Goal: Navigation & Orientation: Find specific page/section

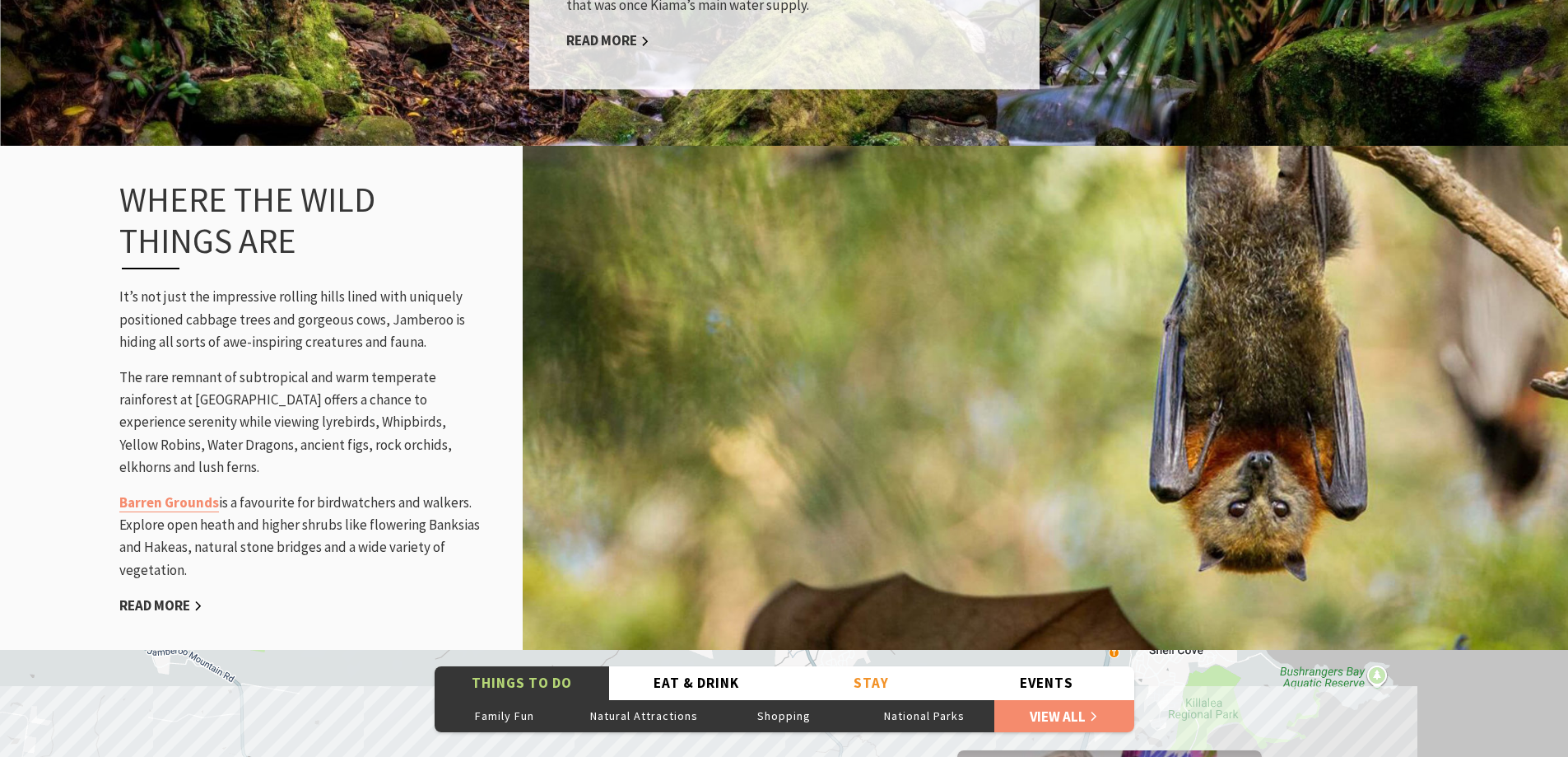
scroll to position [2469, 0]
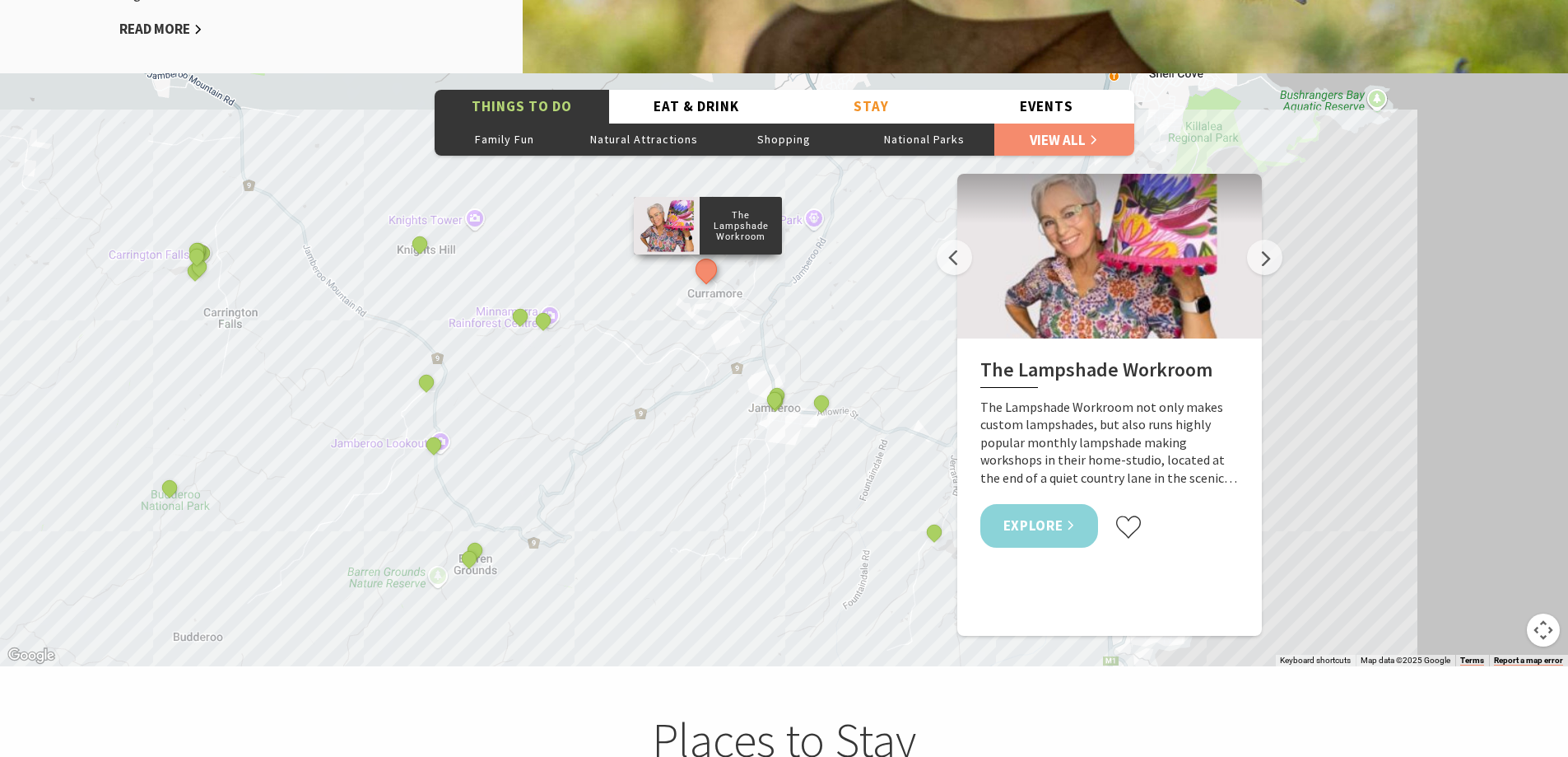
click at [1041, 525] on link "Explore" at bounding box center [1040, 526] width 118 height 44
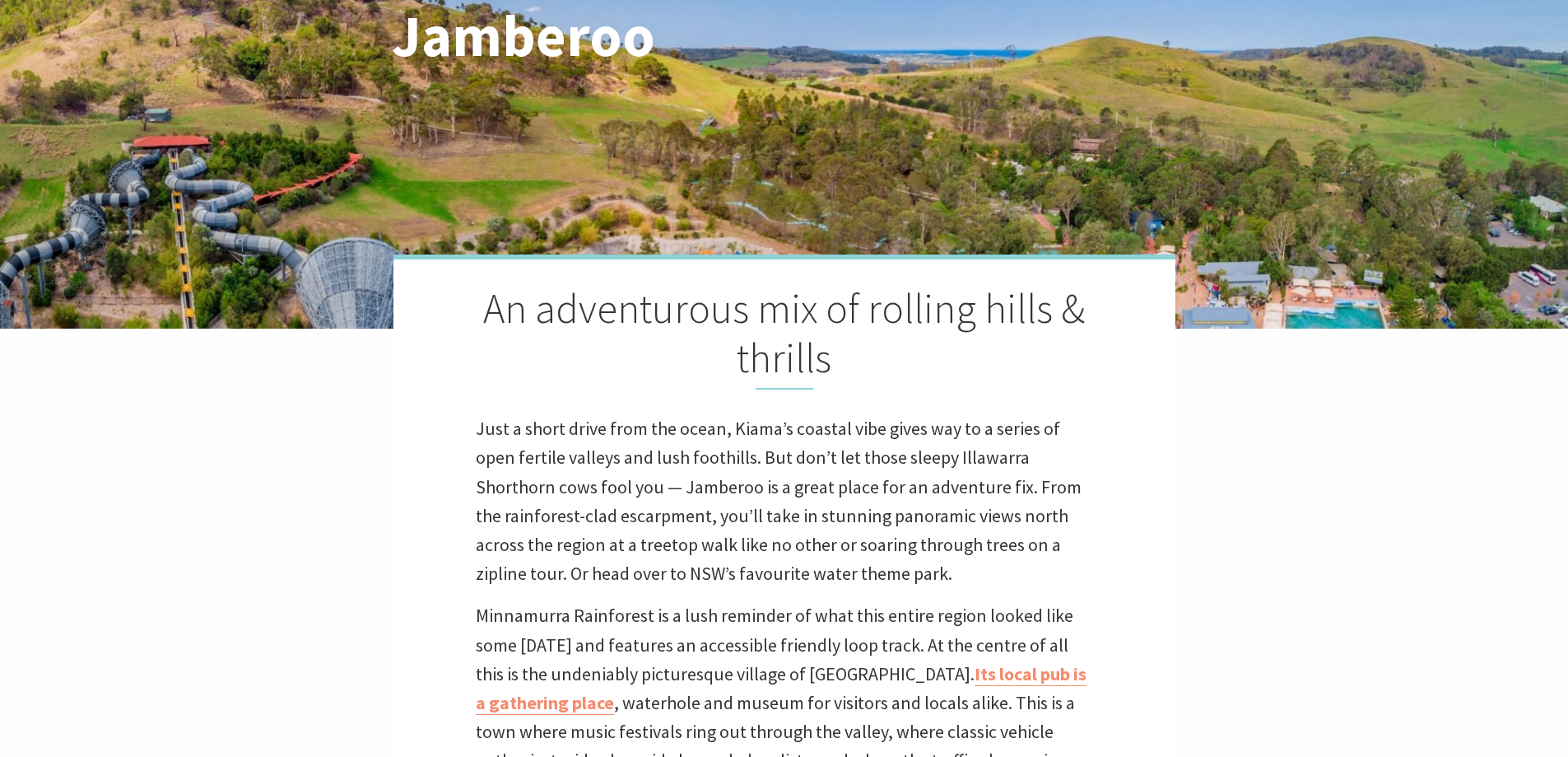
scroll to position [0, 0]
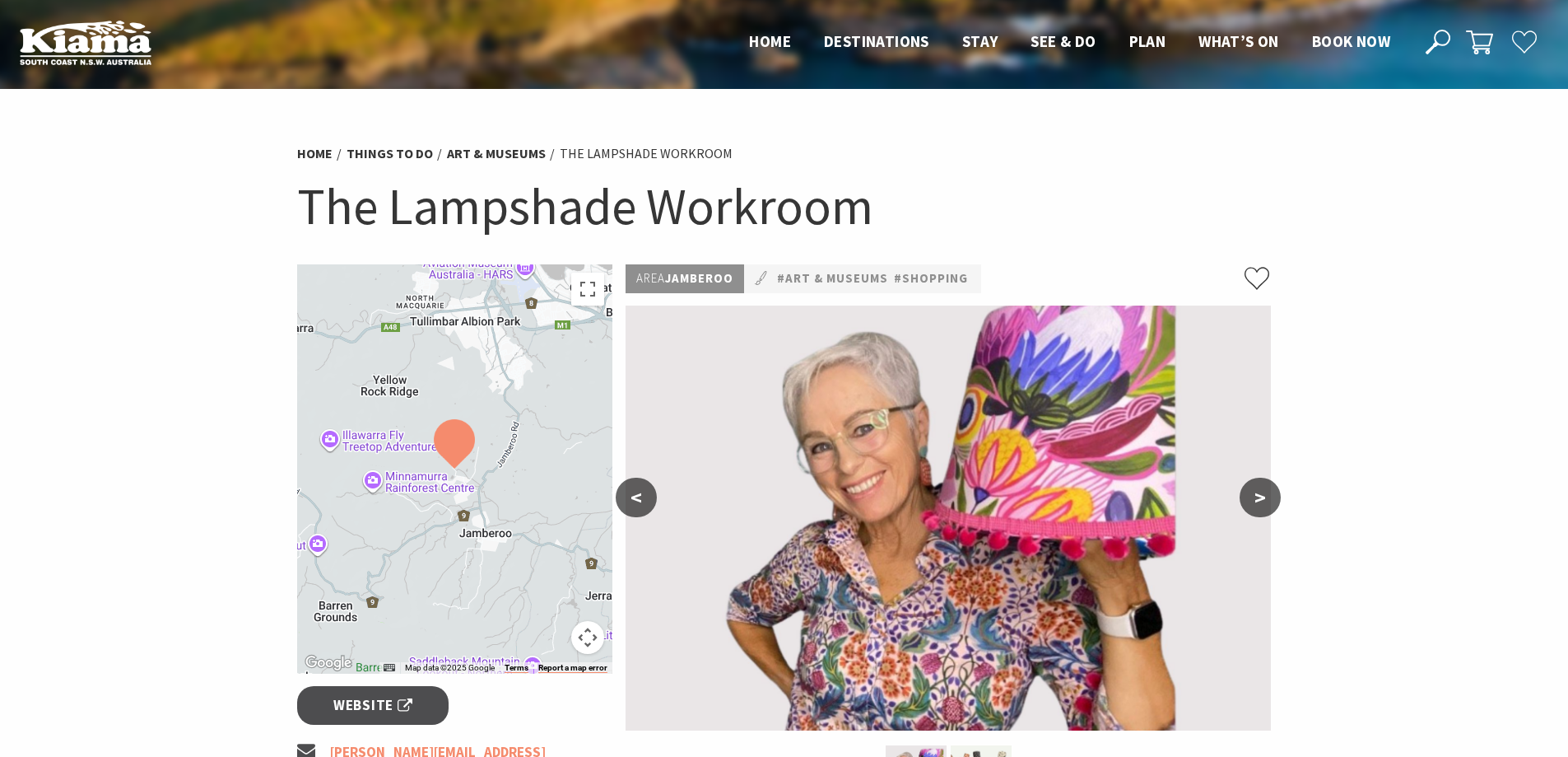
click at [1250, 504] on button ">" at bounding box center [1260, 497] width 41 height 39
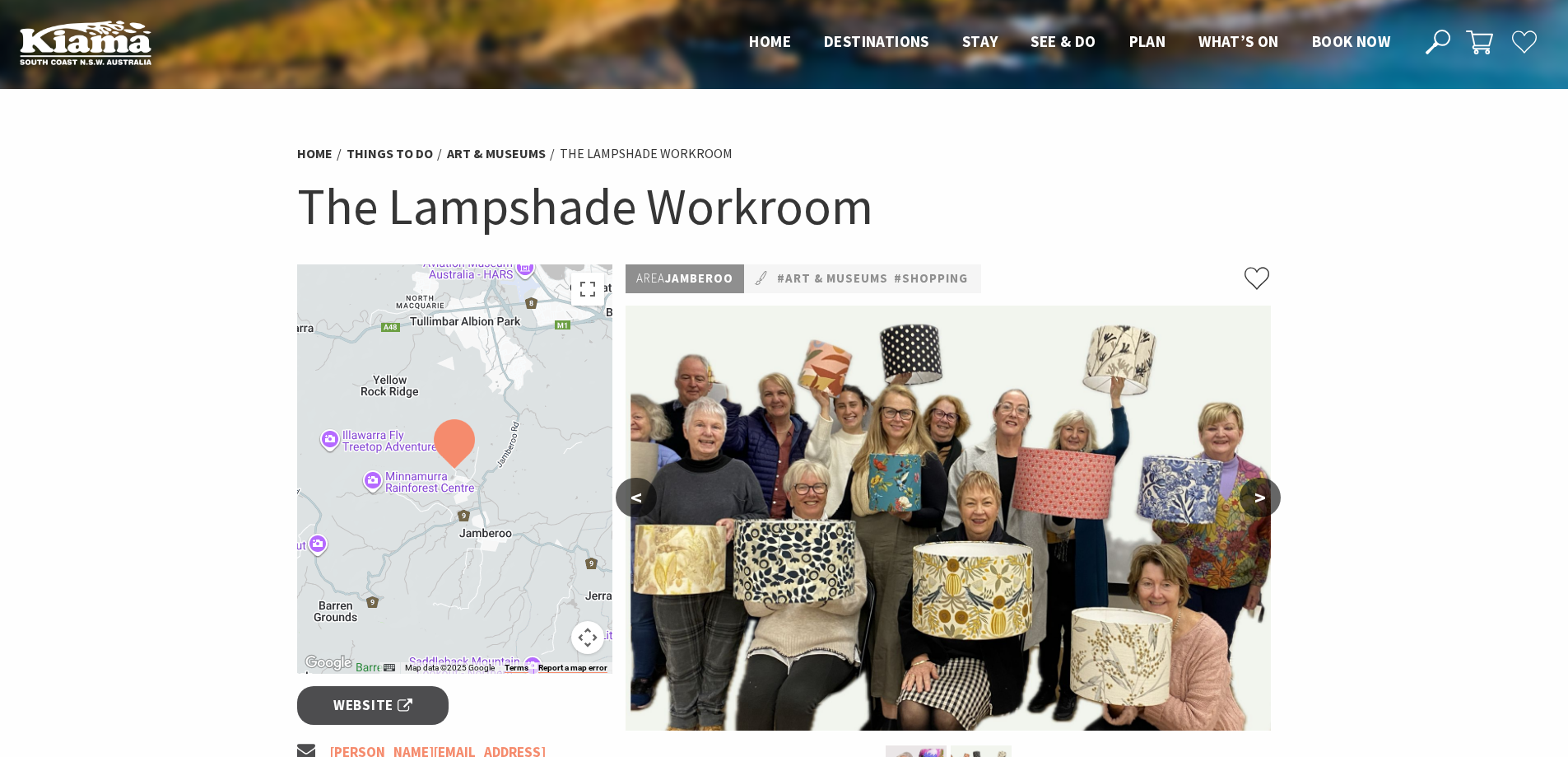
click at [1250, 504] on button ">" at bounding box center [1260, 497] width 41 height 39
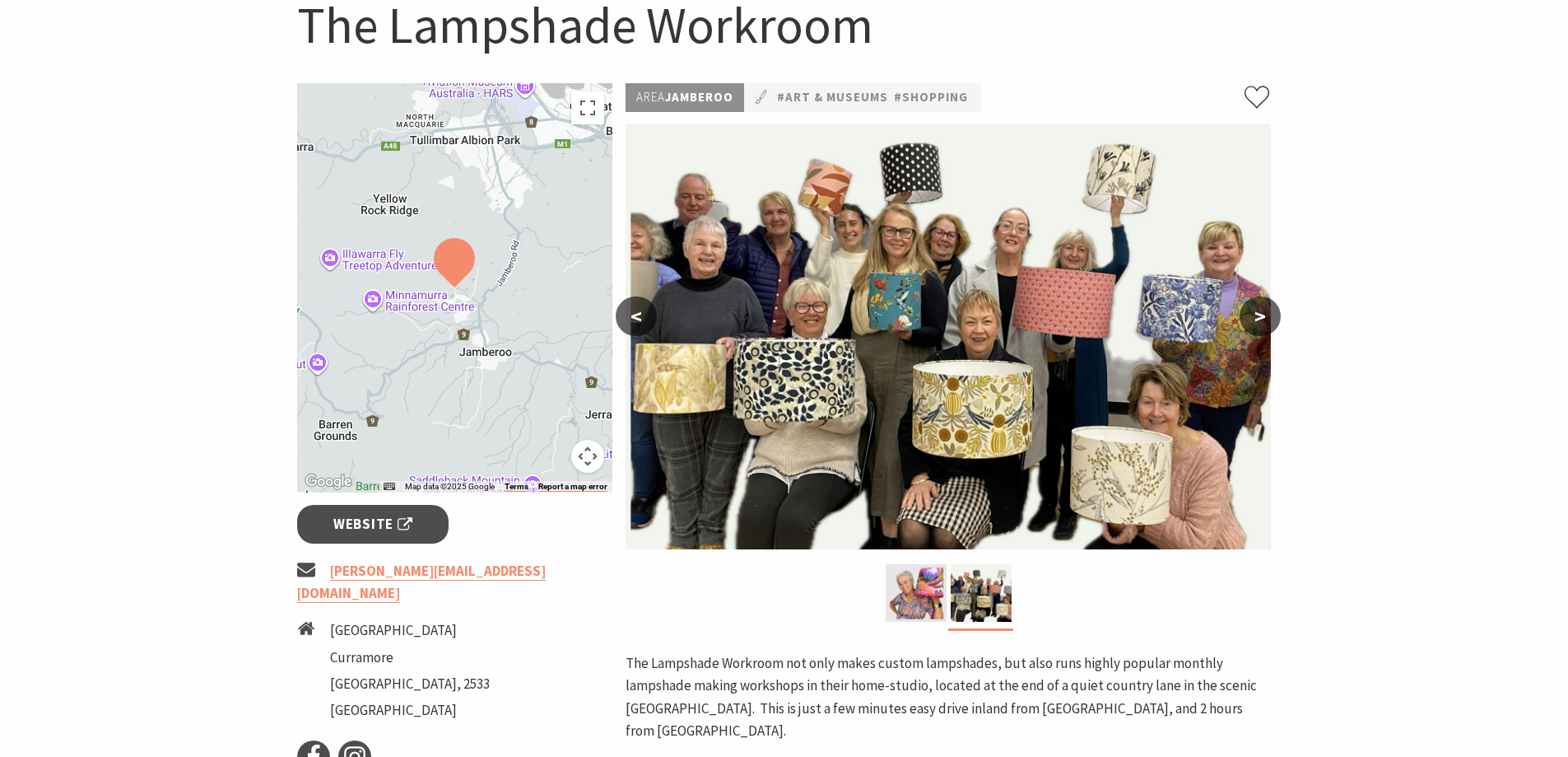
scroll to position [164, 0]
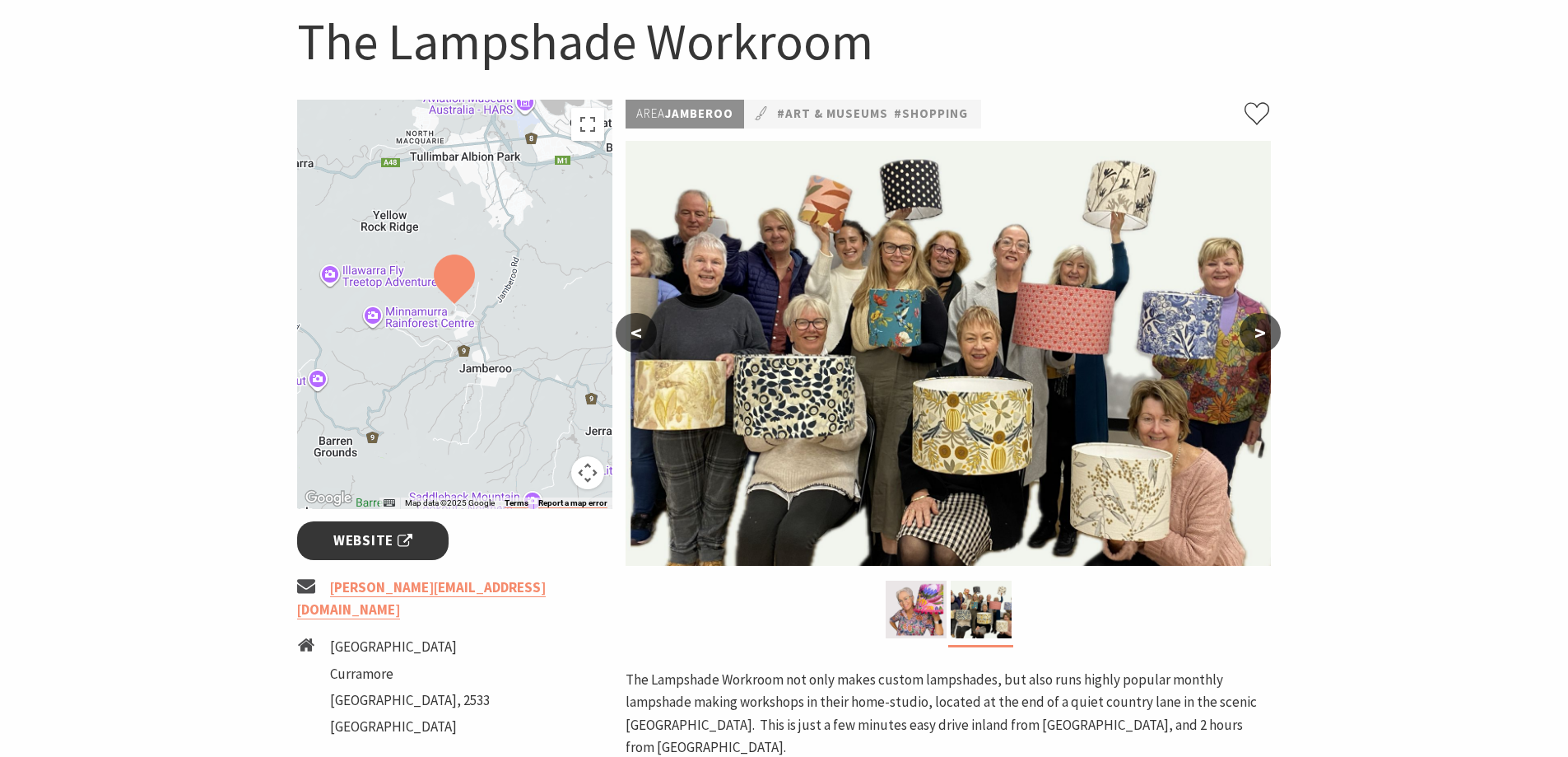
click at [385, 526] on link "Website" at bounding box center [373, 540] width 152 height 38
